Goal: Information Seeking & Learning: Understand process/instructions

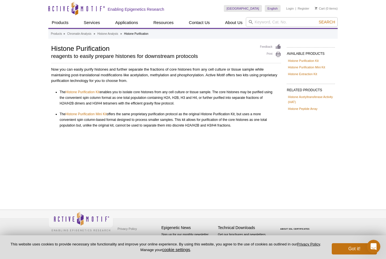
click at [93, 92] on link "Histone Purification Kit" at bounding box center [83, 92] width 34 height 6
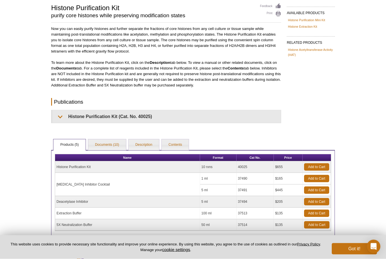
scroll to position [49, 0]
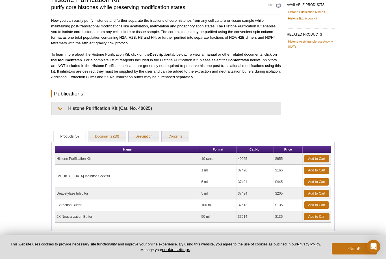
click at [115, 135] on link "Documents (10)" at bounding box center [107, 136] width 38 height 11
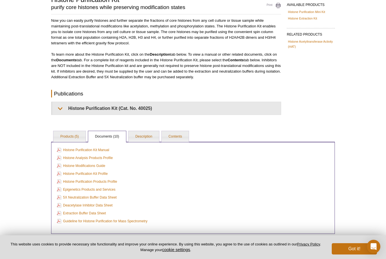
click at [105, 150] on link "Histone Purification Kit Manual" at bounding box center [83, 150] width 52 height 6
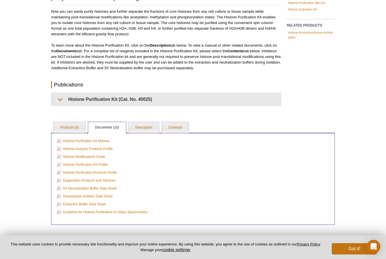
click at [215, 257] on pint-cookie-banner "This website uses cookies to provide necessary site functionality and improve y…" at bounding box center [193, 248] width 386 height 24
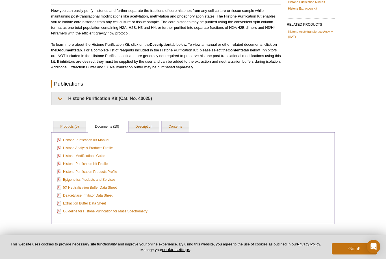
scroll to position [67, 0]
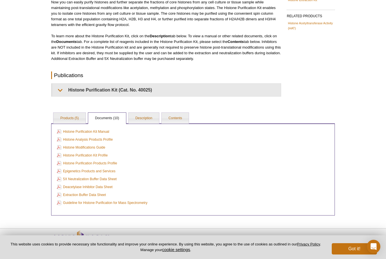
click at [141, 116] on link "Description" at bounding box center [144, 118] width 31 height 11
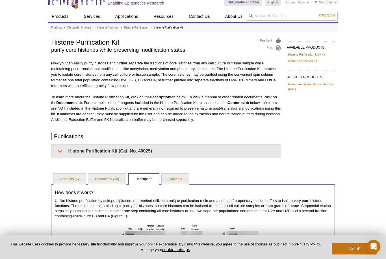
scroll to position [7, 0]
click at [185, 179] on link "Contents" at bounding box center [175, 179] width 27 height 11
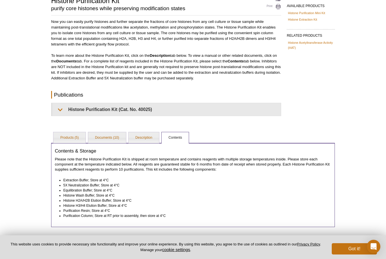
scroll to position [59, 0]
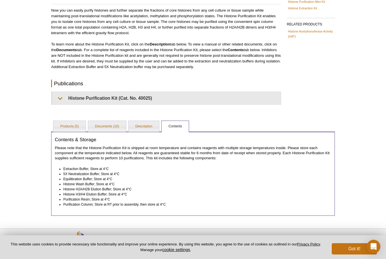
click at [142, 125] on link "Description" at bounding box center [144, 126] width 31 height 11
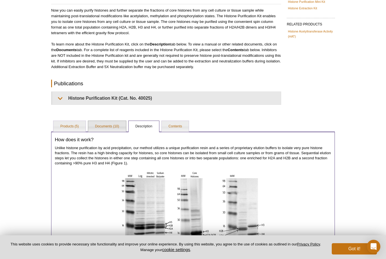
click at [111, 125] on link "Documents (10)" at bounding box center [107, 126] width 38 height 11
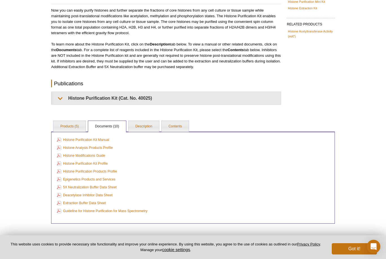
click at [77, 125] on link "Products (5)" at bounding box center [69, 126] width 32 height 11
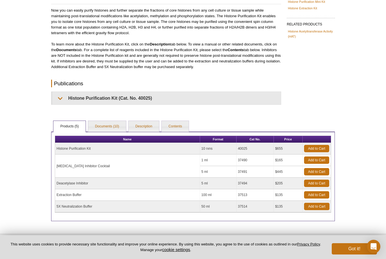
click at [116, 130] on link "Documents (10)" at bounding box center [107, 126] width 38 height 11
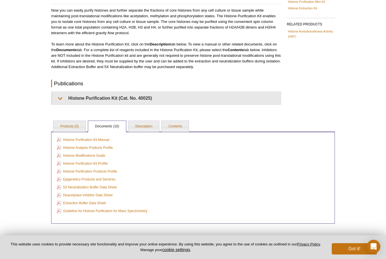
click at [148, 121] on link "Description" at bounding box center [144, 126] width 31 height 11
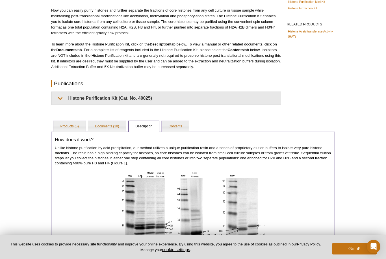
click at [176, 119] on div "AVAILABLE PRODUCTS Histone Purification Mini Kit Histone Extraction Kit Availab…" at bounding box center [193, 169] width 290 height 369
click at [174, 124] on link "Contents" at bounding box center [175, 126] width 27 height 11
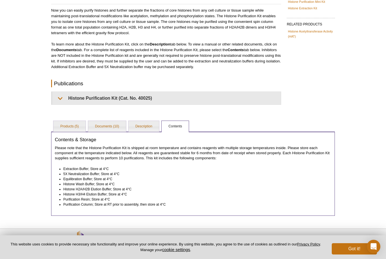
click at [81, 123] on link "Products (5)" at bounding box center [69, 126] width 32 height 11
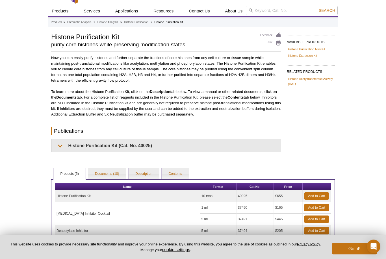
scroll to position [0, 0]
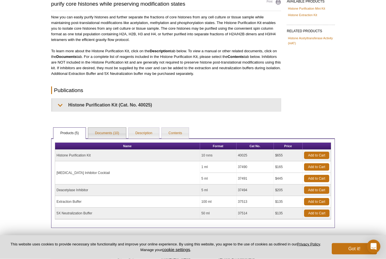
click at [113, 130] on link "Documents (10)" at bounding box center [107, 133] width 38 height 11
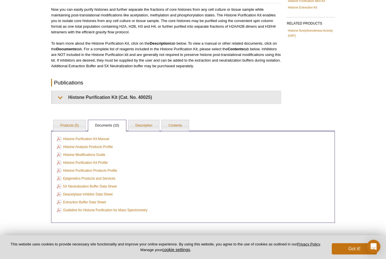
scroll to position [62, 0]
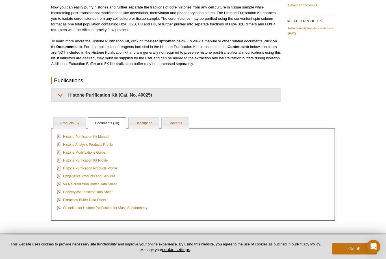
click at [105, 134] on link "Histone Purification Kit Manual" at bounding box center [83, 137] width 52 height 6
